Goal: Transaction & Acquisition: Purchase product/service

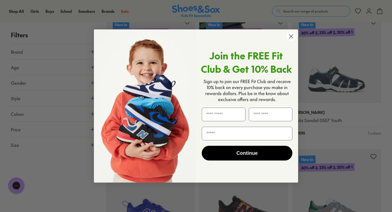
scroll to position [638, 0]
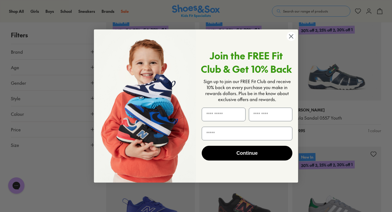
click at [292, 35] on icon "Close dialog" at bounding box center [292, 36] width 4 height 4
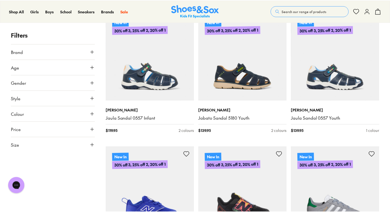
scroll to position [636, 0]
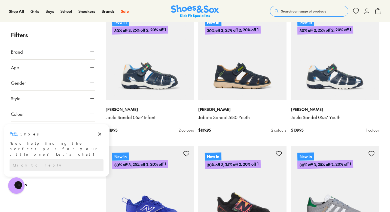
click at [92, 66] on icon at bounding box center [91, 67] width 5 height 5
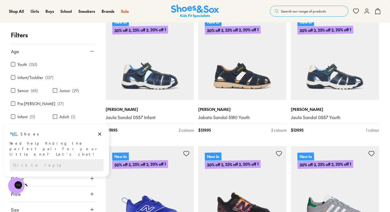
scroll to position [14, 0]
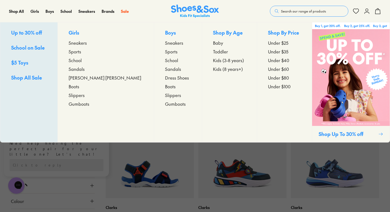
scroll to position [523, 0]
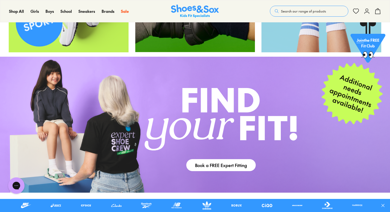
scroll to position [1109, 0]
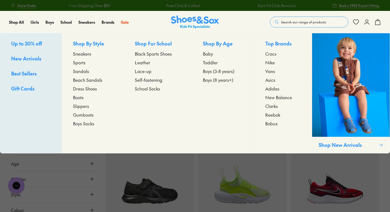
click at [211, 62] on span "Toddler" at bounding box center [210, 62] width 15 height 7
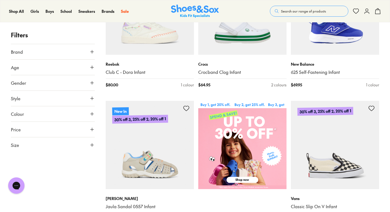
click at [92, 80] on button "Gender" at bounding box center [53, 82] width 84 height 15
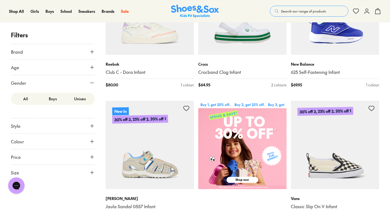
click at [55, 99] on label "Boys" at bounding box center [52, 99] width 27 height 10
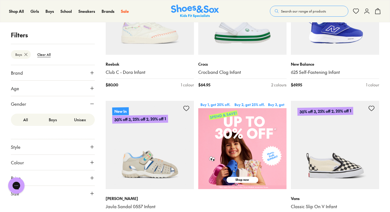
scroll to position [83, 0]
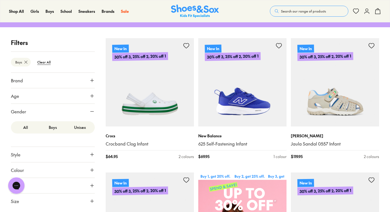
click at [78, 127] on label "Unisex" at bounding box center [79, 127] width 27 height 10
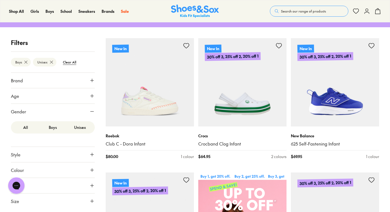
click at [94, 95] on icon at bounding box center [91, 95] width 5 height 5
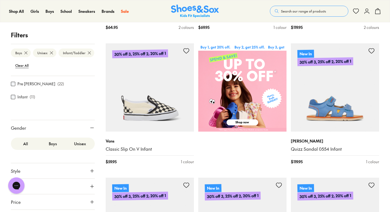
scroll to position [217, 0]
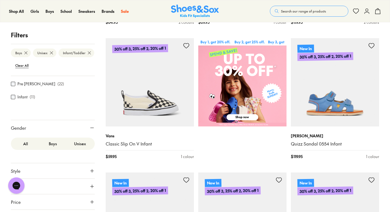
click at [90, 168] on icon at bounding box center [91, 170] width 5 height 5
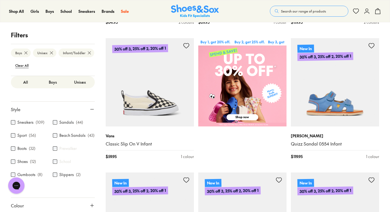
scroll to position [117, 0]
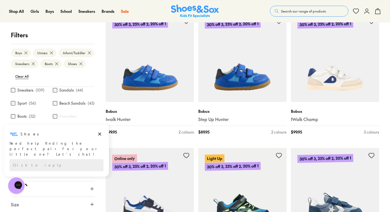
scroll to position [640, 0]
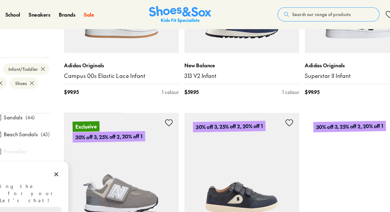
scroll to position [1367, 0]
